Goal: Information Seeking & Learning: Learn about a topic

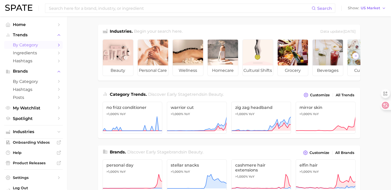
click at [33, 43] on span "by Category" at bounding box center [33, 44] width 41 height 5
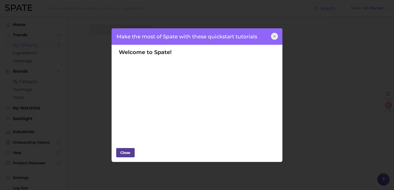
click at [125, 151] on div "Close" at bounding box center [125, 152] width 15 height 8
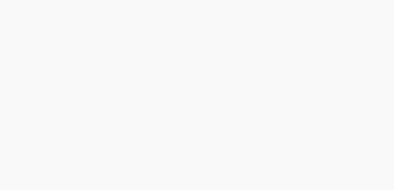
click at [145, 30] on body at bounding box center [197, 95] width 394 height 190
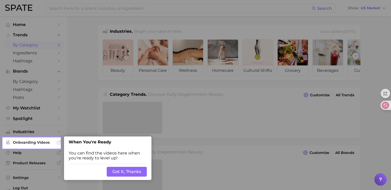
click at [42, 44] on div at bounding box center [31, 68] width 57 height 137
click at [126, 171] on button "Got It, Thanks" at bounding box center [127, 171] width 40 height 10
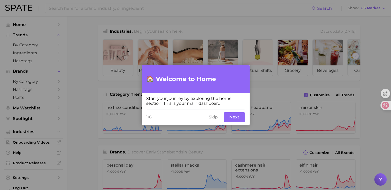
click at [232, 117] on button "Next" at bounding box center [233, 117] width 21 height 10
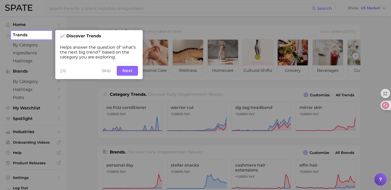
drag, startPoint x: 106, startPoint y: 73, endPoint x: 217, endPoint y: 25, distance: 120.8
click at [106, 72] on button "Skip" at bounding box center [106, 71] width 15 height 10
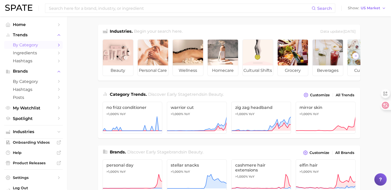
click at [28, 43] on span "by Category" at bounding box center [33, 44] width 41 height 5
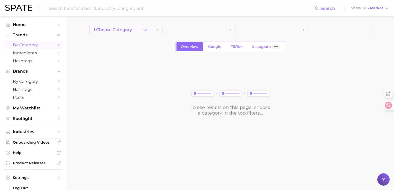
click at [146, 29] on polyline "button" at bounding box center [145, 29] width 3 height 1
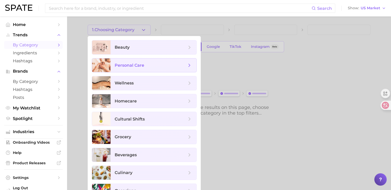
click at [148, 66] on span "personal care" at bounding box center [151, 65] width 72 height 6
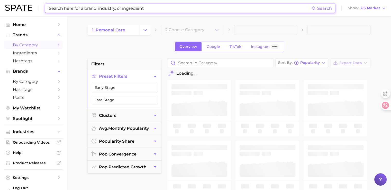
click at [127, 5] on input at bounding box center [179, 8] width 263 height 9
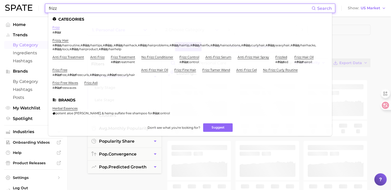
type input "frizz"
click at [54, 27] on link "frizz" at bounding box center [55, 27] width 7 height 4
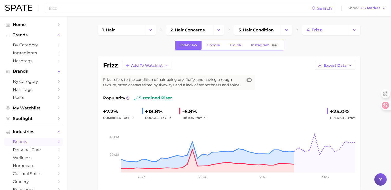
click at [326, 48] on div "Overview Google TikTok Instagram Beta" at bounding box center [229, 45] width 262 height 11
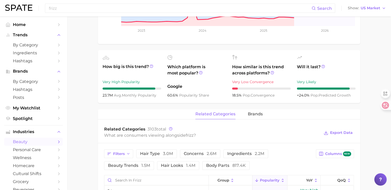
scroll to position [180, 0]
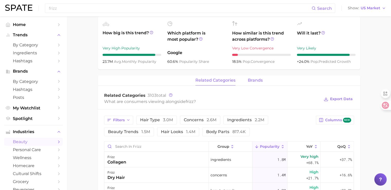
click at [256, 80] on span "brands" at bounding box center [255, 80] width 15 height 5
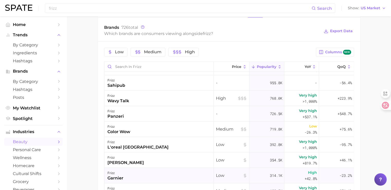
scroll to position [0, 0]
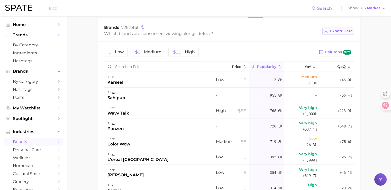
click at [340, 32] on span "Export Data" at bounding box center [341, 31] width 23 height 4
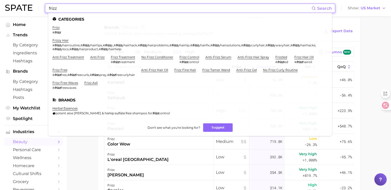
click at [118, 12] on input "frizz" at bounding box center [179, 8] width 263 height 9
click at [58, 43] on li "frizzy hair # frizz yhairroutine , # frizz yhairtips , # frizz y , # frizz yhai…" at bounding box center [186, 44] width 269 height 13
click at [60, 41] on link "frizzy hair" at bounding box center [60, 40] width 16 height 4
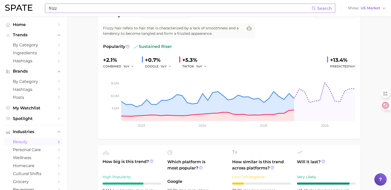
scroll to position [205, 0]
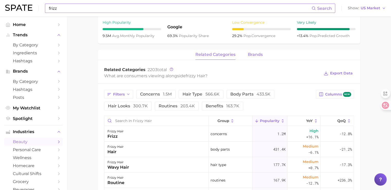
click at [257, 52] on span "brands" at bounding box center [255, 54] width 15 height 5
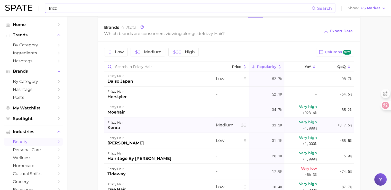
scroll to position [103, 0]
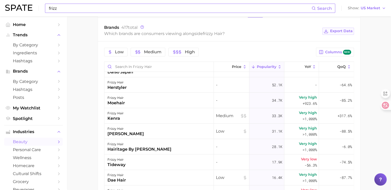
click at [340, 31] on span "Export Data" at bounding box center [341, 31] width 23 height 4
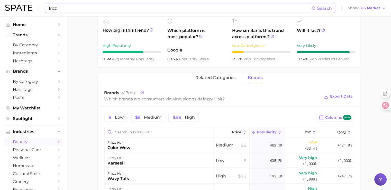
scroll to position [119, 0]
